Goal: Find specific page/section: Find specific page/section

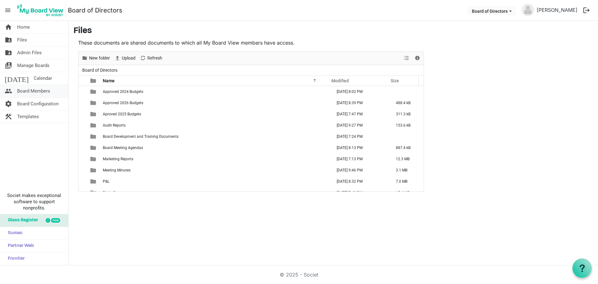
click at [25, 88] on span "Board Members" at bounding box center [33, 91] width 33 height 12
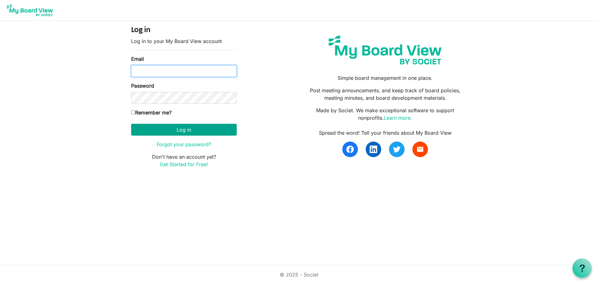
type input "janelle@recoveryresourcescolorado.org"
click at [175, 130] on button "Log in" at bounding box center [184, 130] width 106 height 12
